Goal: Navigation & Orientation: Find specific page/section

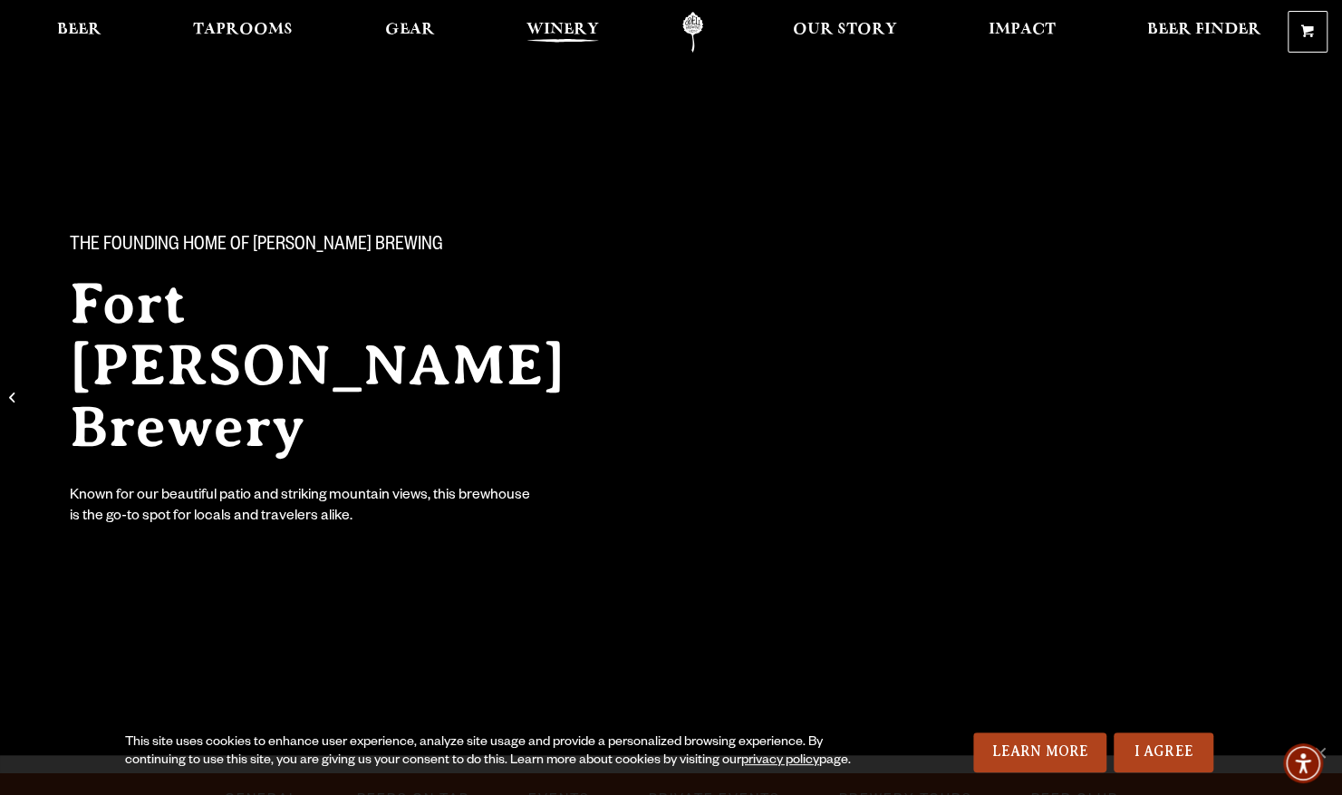
click at [556, 29] on span "Winery" at bounding box center [563, 30] width 73 height 15
click at [237, 24] on span "Taprooms" at bounding box center [243, 30] width 100 height 15
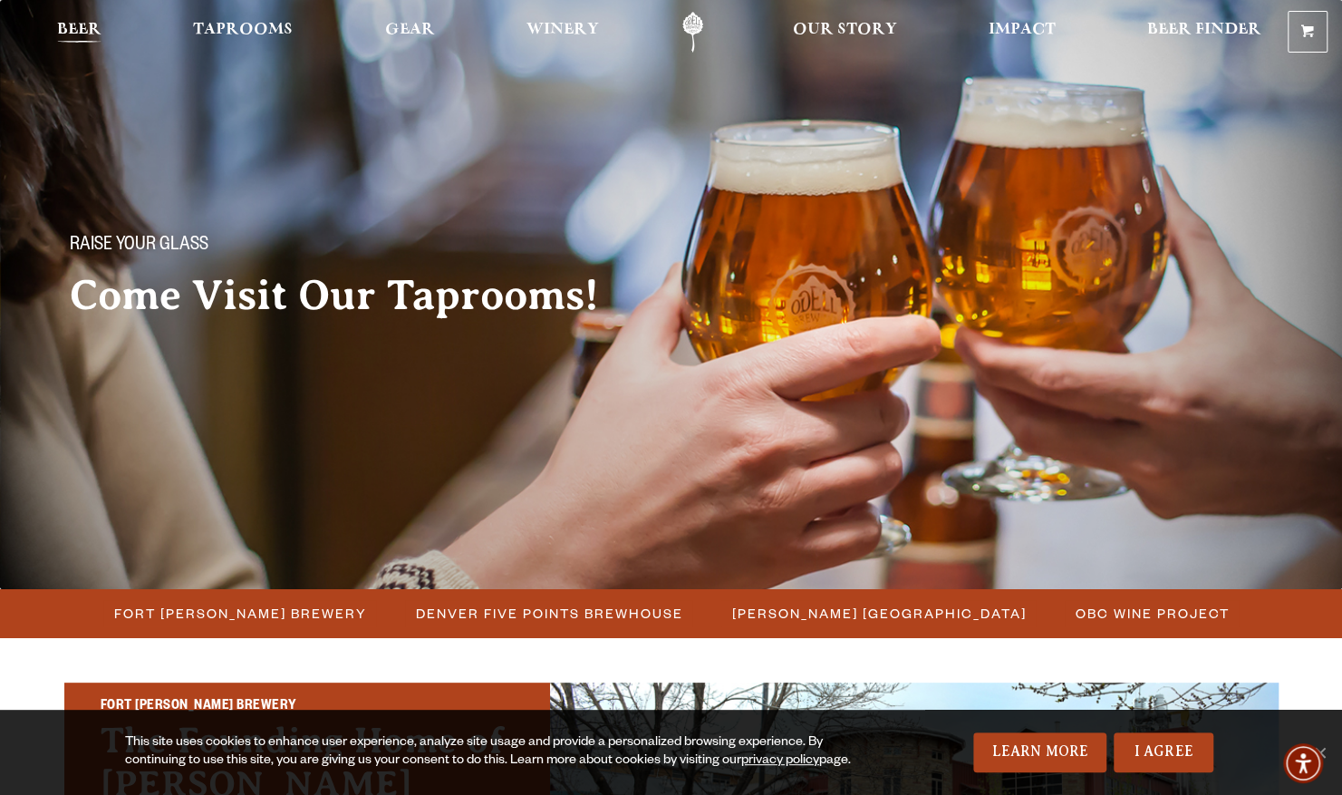
click at [82, 34] on span "Beer" at bounding box center [79, 30] width 44 height 15
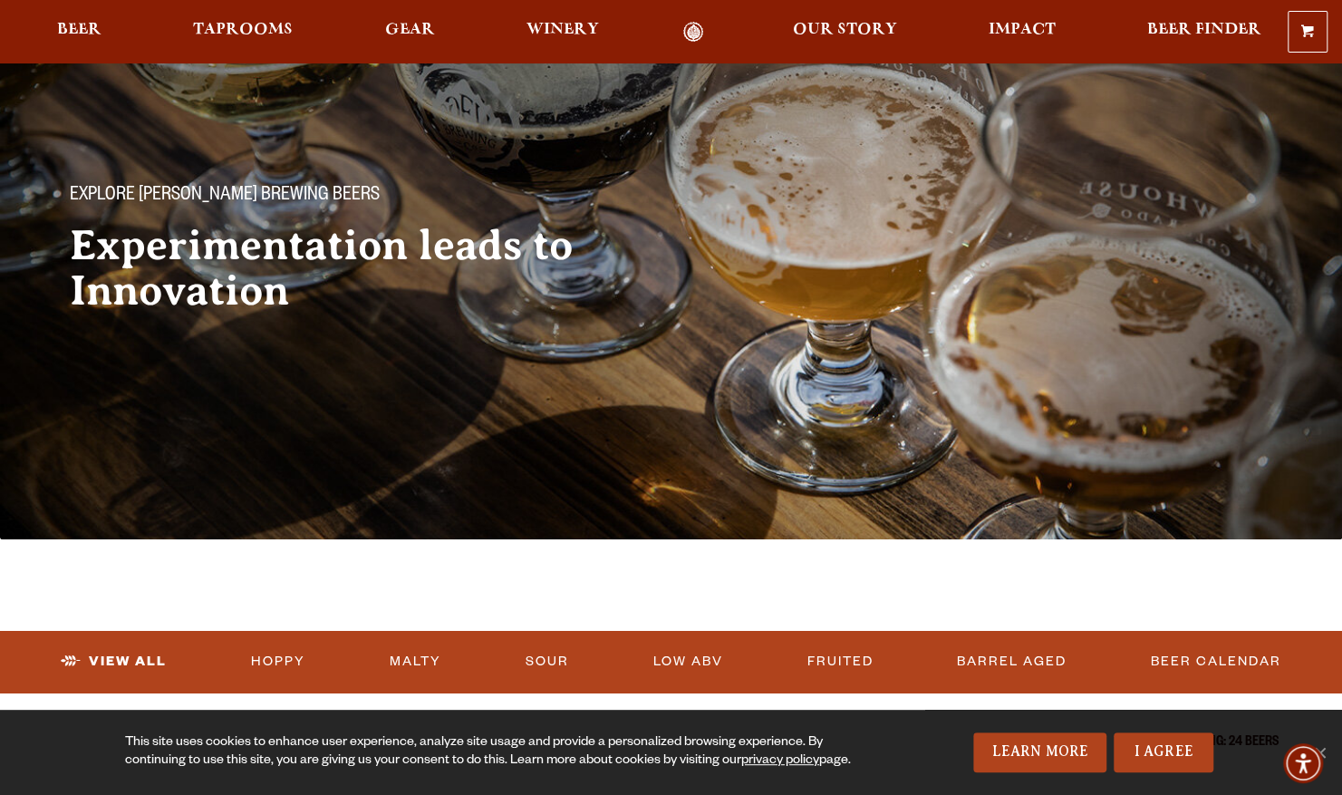
scroll to position [48, 0]
